Goal: Navigation & Orientation: Find specific page/section

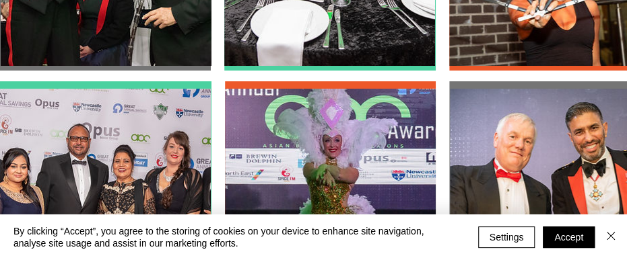
scroll to position [3432, 0]
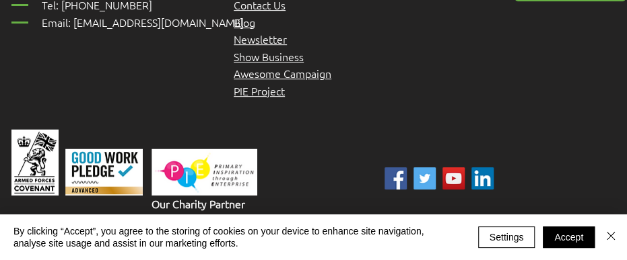
scroll to position [3705, 0]
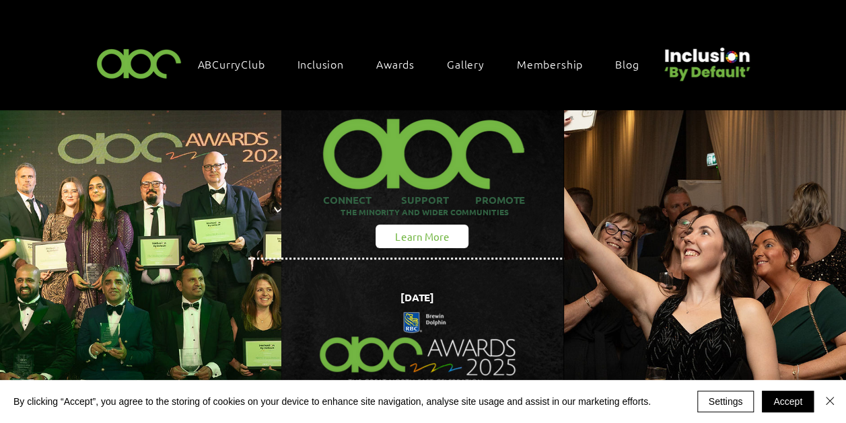
click at [425, 229] on span "Learn More" at bounding box center [422, 236] width 54 height 14
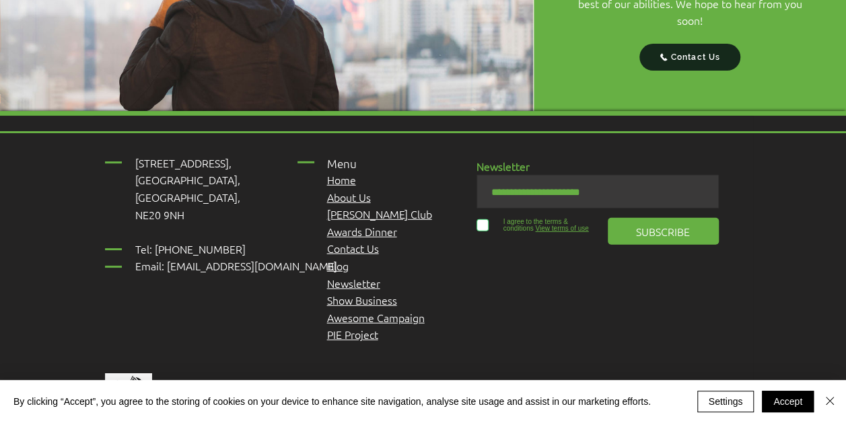
scroll to position [1850, 0]
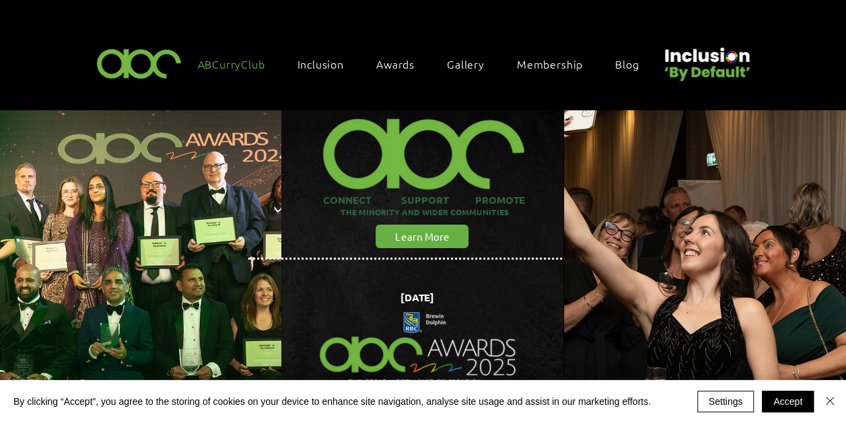
click at [231, 59] on span "ABCurryClub" at bounding box center [231, 64] width 67 height 15
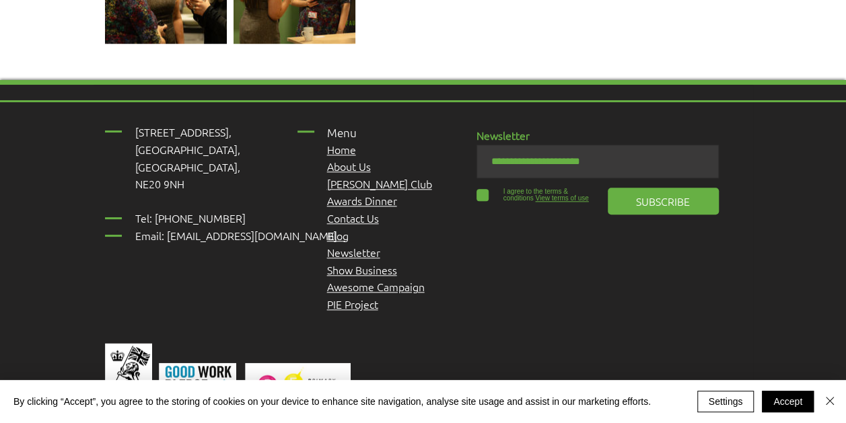
scroll to position [3150, 0]
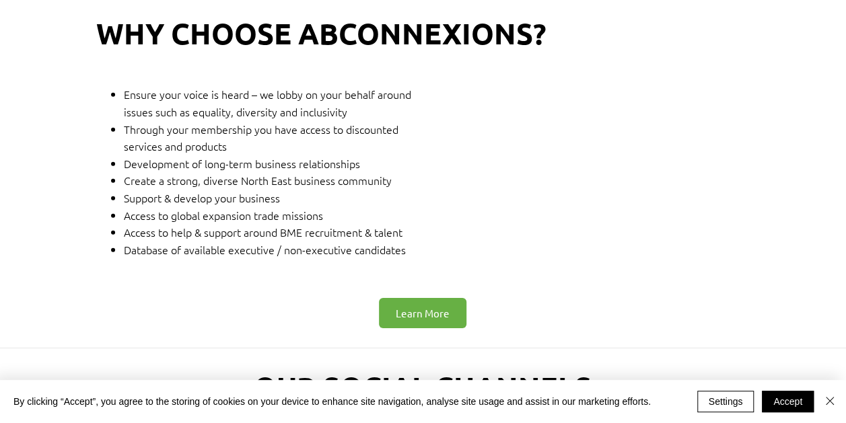
scroll to position [4509, 0]
